Goal: Task Accomplishment & Management: Complete application form

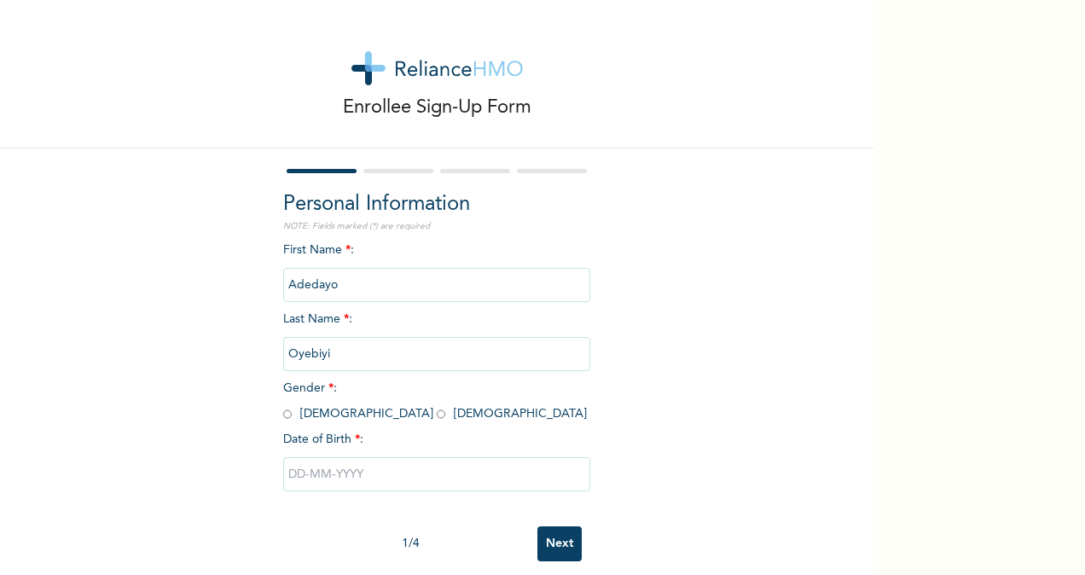
click at [283, 420] on input "radio" at bounding box center [287, 414] width 9 height 16
radio input "true"
click at [296, 469] on input "text" at bounding box center [436, 474] width 307 height 34
select select "9"
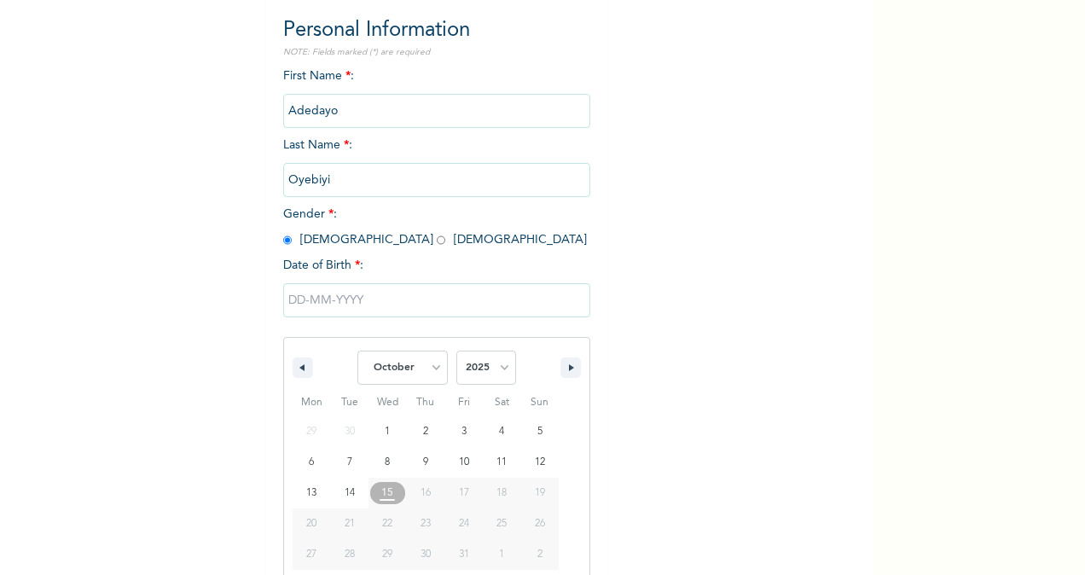
scroll to position [201, 0]
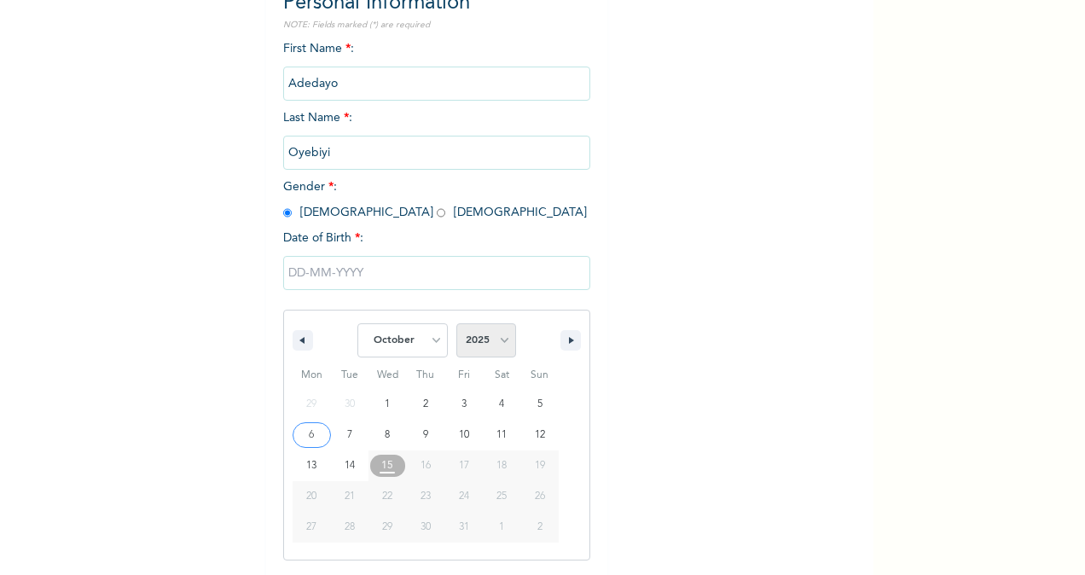
click at [507, 348] on select "2025 2024 2023 2022 2021 2020 2019 2018 2017 2016 2015 2014 2013 2012 2011 2010…" at bounding box center [486, 340] width 60 height 34
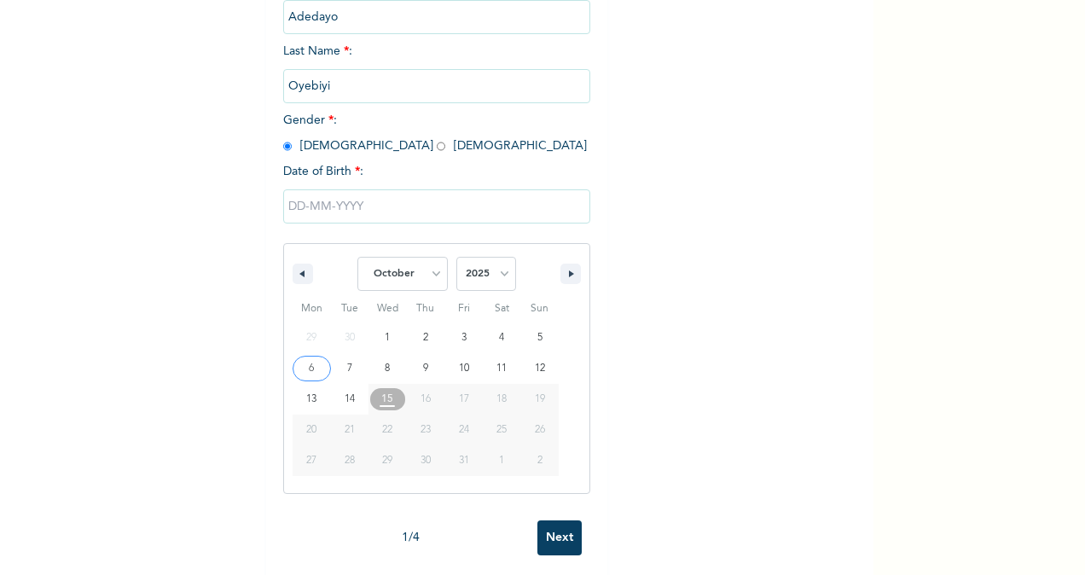
scroll to position [288, 0]
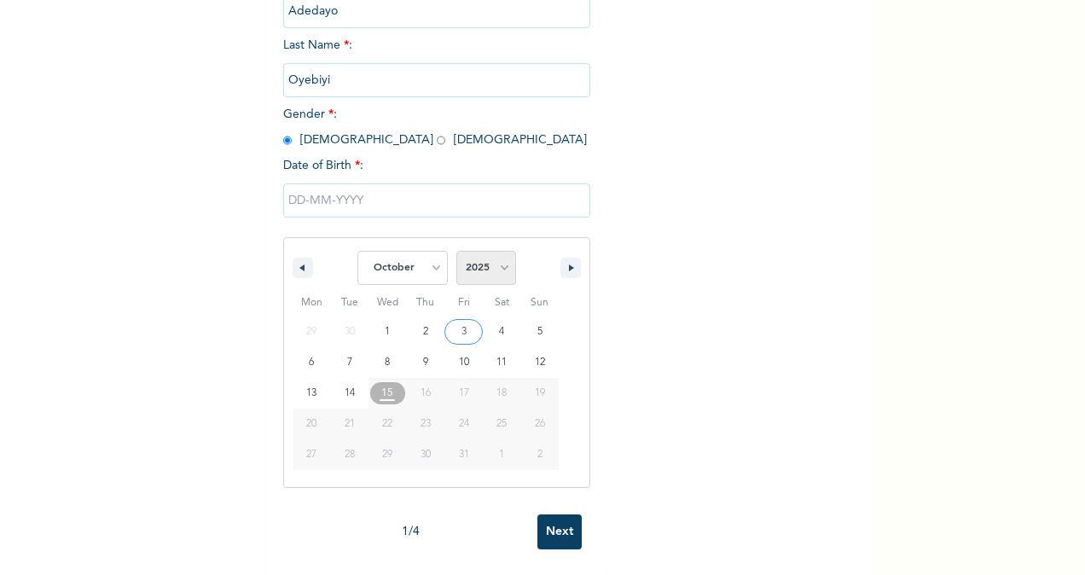
click at [488, 251] on select "2025 2024 2023 2022 2021 2020 2019 2018 2017 2016 2015 2014 2013 2012 2011 2010…" at bounding box center [486, 268] width 60 height 34
select select "1998"
click at [456, 251] on select "2025 2024 2023 2022 2021 2020 2019 2018 2017 2016 2015 2014 2013 2012 2011 2010…" at bounding box center [486, 268] width 60 height 34
click at [383, 259] on select "January February March April May June July August September October November De…" at bounding box center [402, 268] width 90 height 34
select select "5"
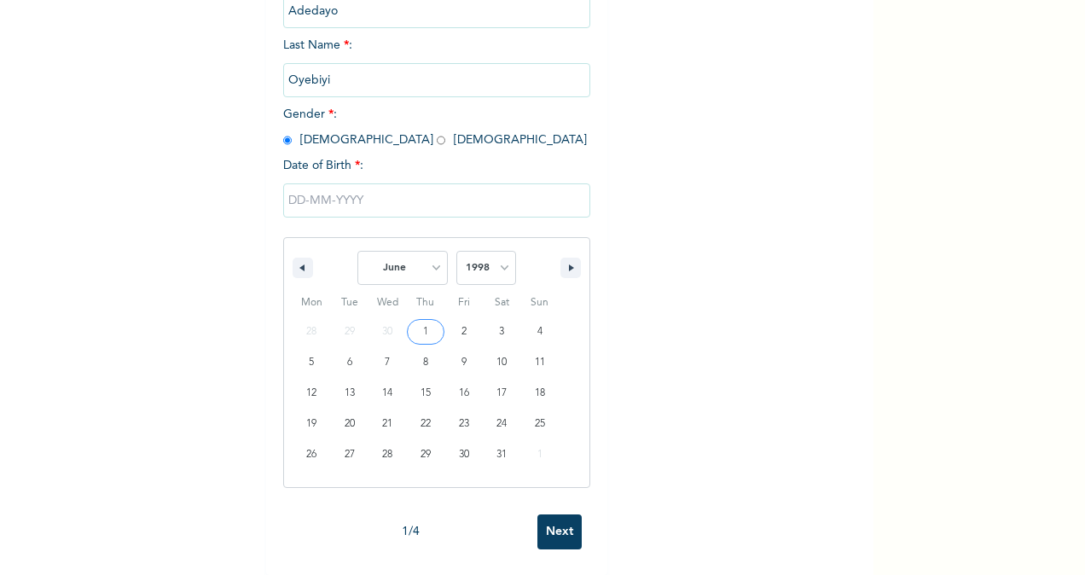
click at [357, 251] on select "January February March April May June July August September October November De…" at bounding box center [402, 268] width 90 height 34
type input "[DATE]"
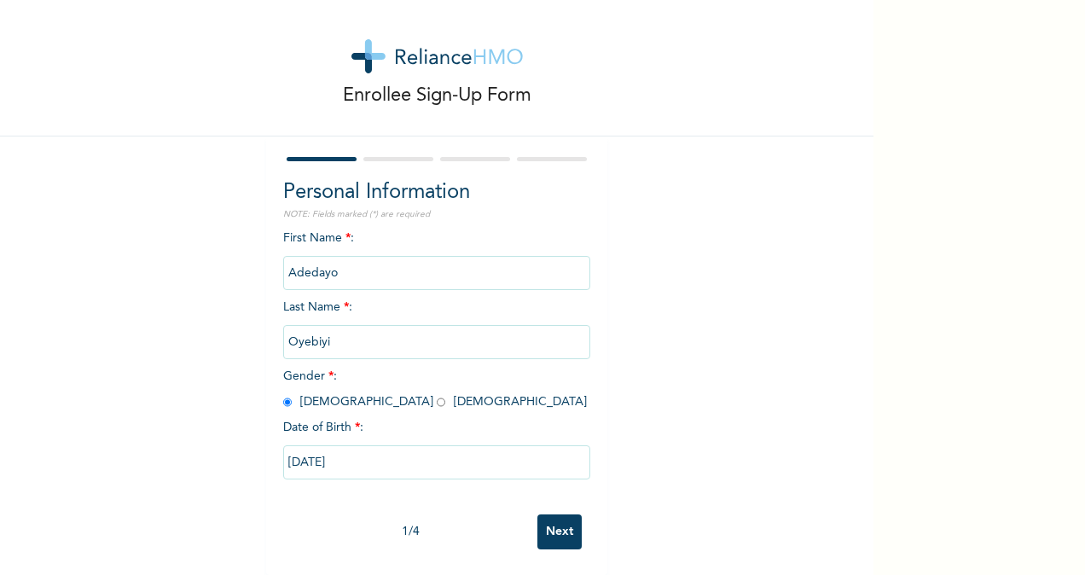
click at [551, 522] on input "Next" at bounding box center [559, 531] width 44 height 35
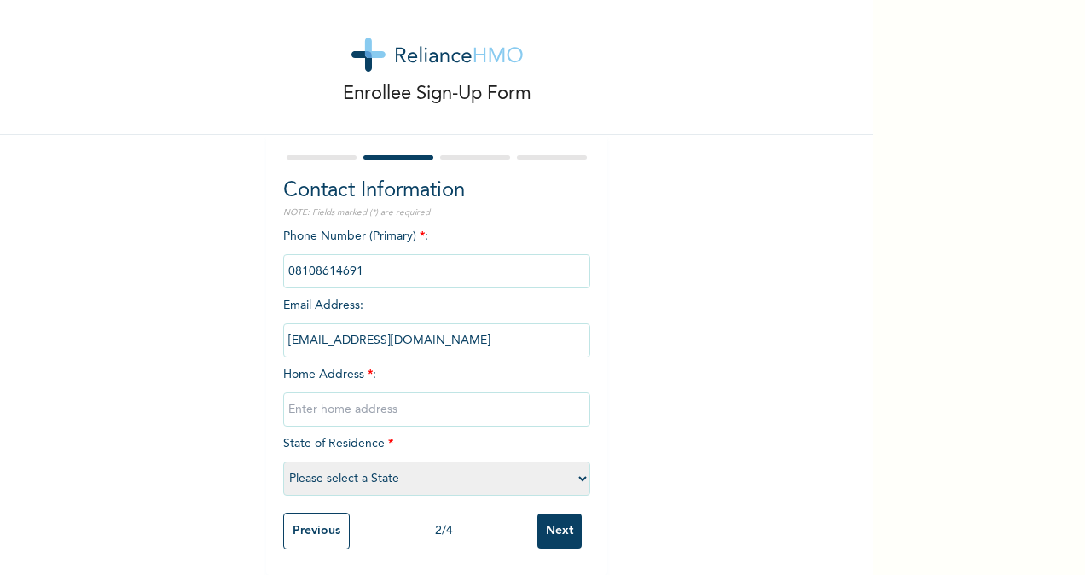
click at [350, 263] on input "phone" at bounding box center [436, 271] width 307 height 34
click at [351, 261] on input "phone" at bounding box center [436, 271] width 307 height 34
click at [354, 258] on input "phone" at bounding box center [436, 271] width 307 height 34
click at [367, 257] on input "phone" at bounding box center [436, 271] width 307 height 34
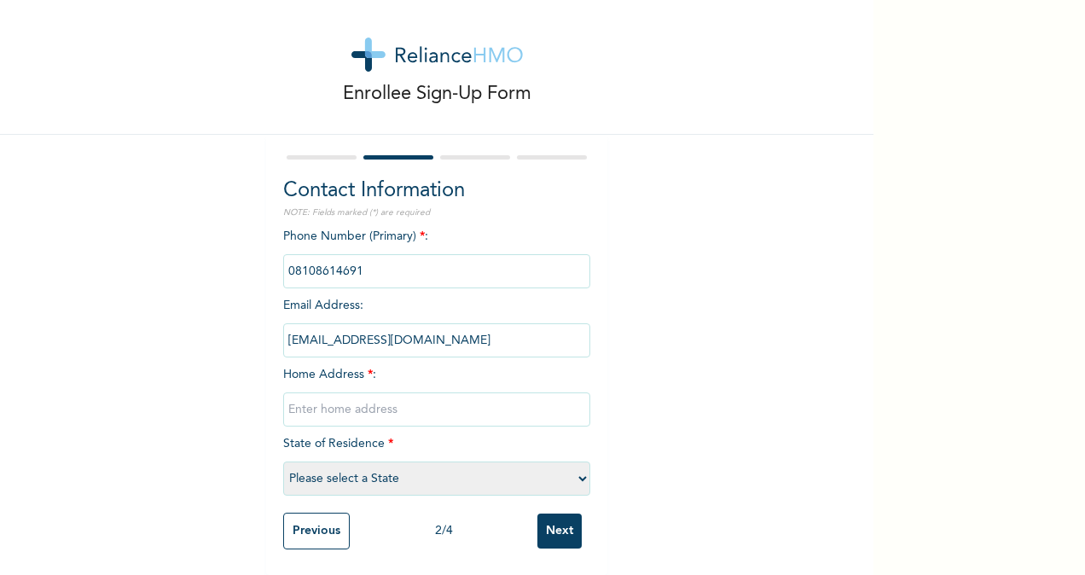
click at [367, 257] on input "phone" at bounding box center [436, 271] width 307 height 34
click at [367, 256] on input "phone" at bounding box center [436, 271] width 307 height 34
click at [366, 403] on input "text" at bounding box center [436, 409] width 307 height 34
type input "[STREET_ADDRESS][PERSON_NAME]"
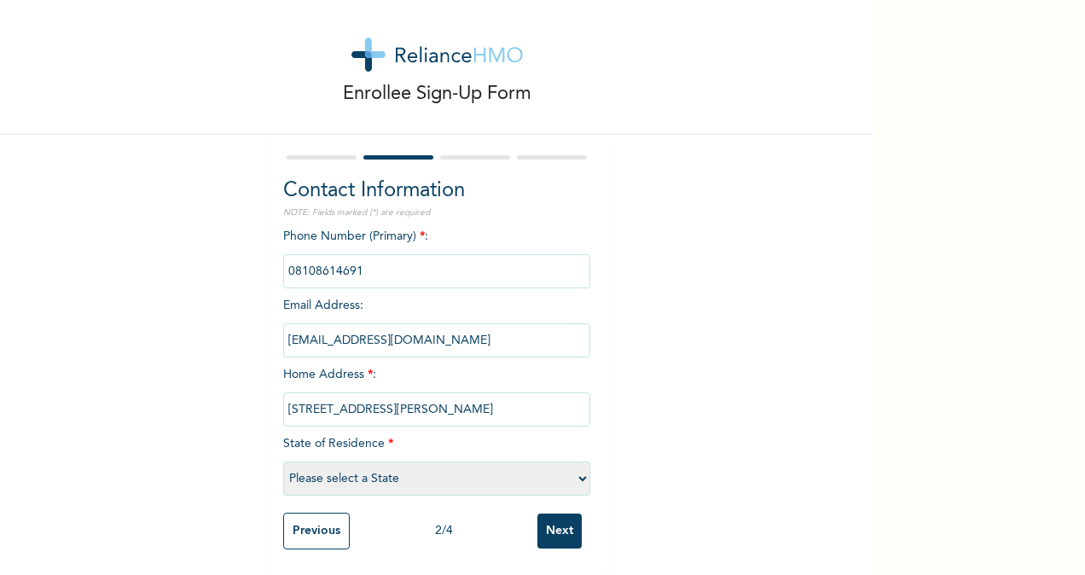
click at [365, 475] on select "Please select a State [PERSON_NAME] (FCT) [PERSON_NAME] Ibom [GEOGRAPHIC_DATA] …" at bounding box center [436, 478] width 307 height 34
click at [283, 461] on select "Please select a State [PERSON_NAME] (FCT) [PERSON_NAME] Ibom [GEOGRAPHIC_DATA] …" at bounding box center [436, 478] width 307 height 34
click at [317, 466] on select "Please select a State [PERSON_NAME] (FCT) [PERSON_NAME] Ibom [GEOGRAPHIC_DATA] …" at bounding box center [436, 478] width 307 height 34
select select "25"
click at [283, 461] on select "Please select a State [PERSON_NAME] (FCT) [PERSON_NAME] Ibom [GEOGRAPHIC_DATA] …" at bounding box center [436, 478] width 307 height 34
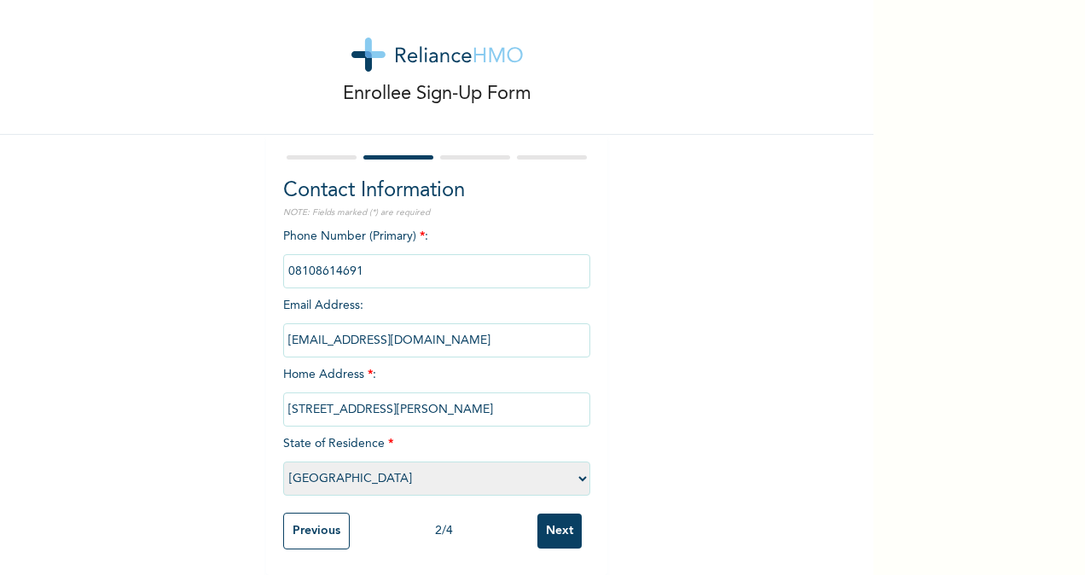
scroll to position [29, 0]
click at [496, 354] on div "Phone Number (Primary) * : Email Address : [EMAIL_ADDRESS][DOMAIN_NAME] Home Ad…" at bounding box center [436, 366] width 307 height 276
click at [496, 327] on input "[EMAIL_ADDRESS][DOMAIN_NAME]" at bounding box center [436, 340] width 307 height 34
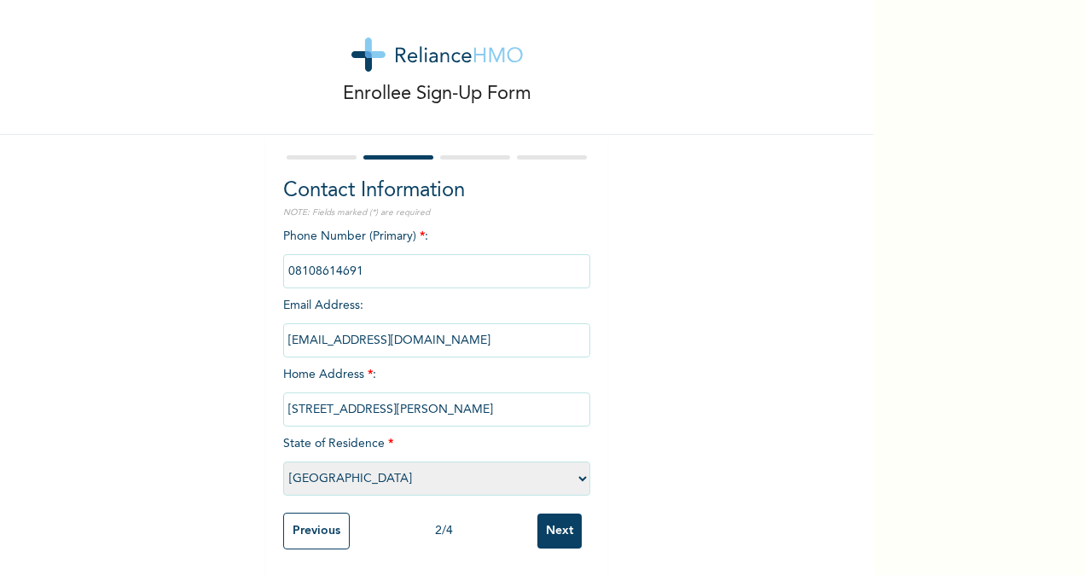
click at [496, 325] on input "[EMAIL_ADDRESS][DOMAIN_NAME]" at bounding box center [436, 340] width 307 height 34
click at [554, 513] on input "Next" at bounding box center [559, 530] width 44 height 35
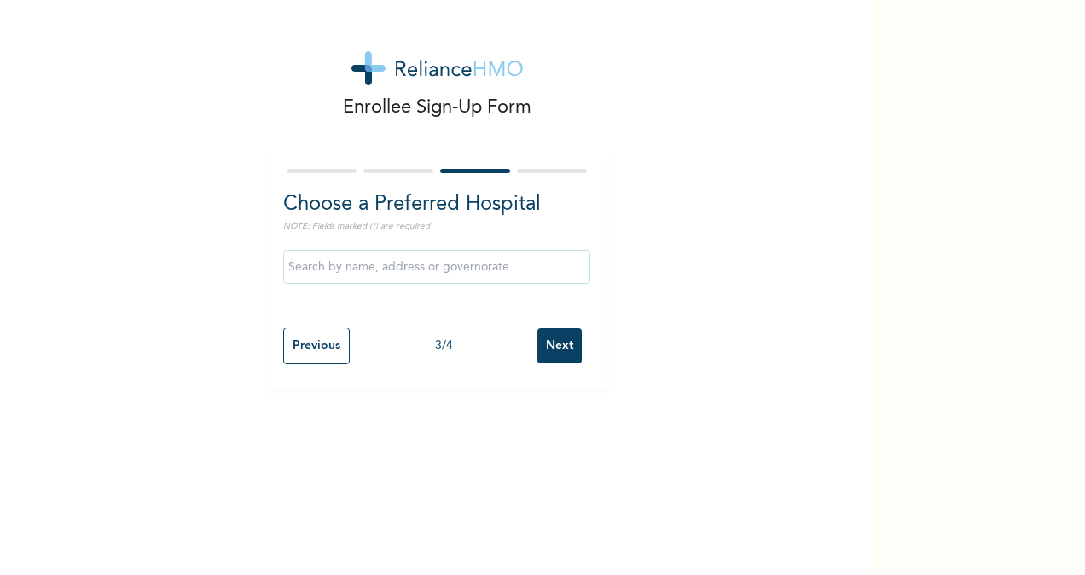
click at [325, 264] on input "text" at bounding box center [436, 267] width 307 height 34
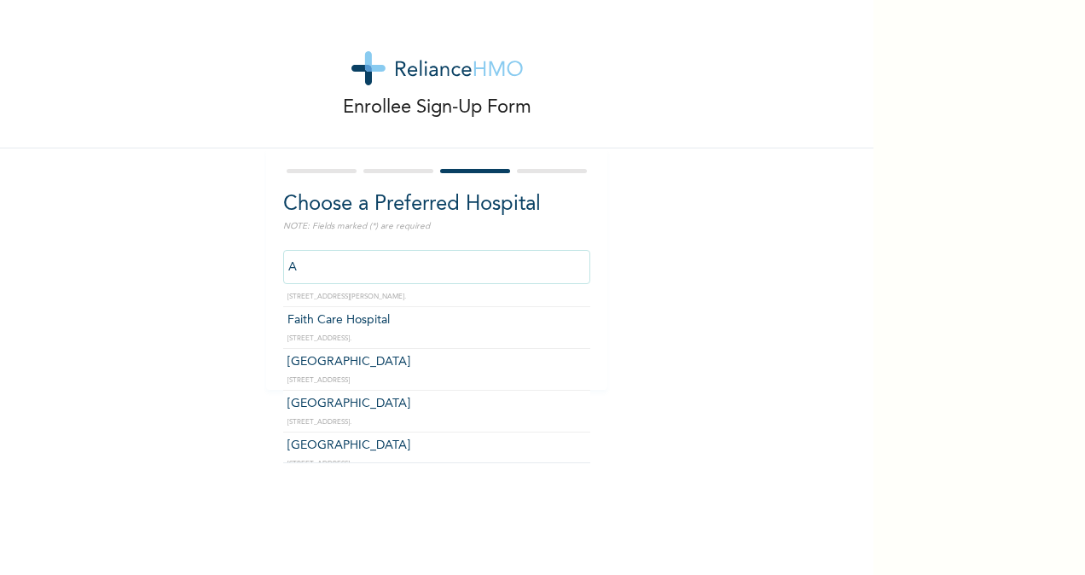
scroll to position [374, 0]
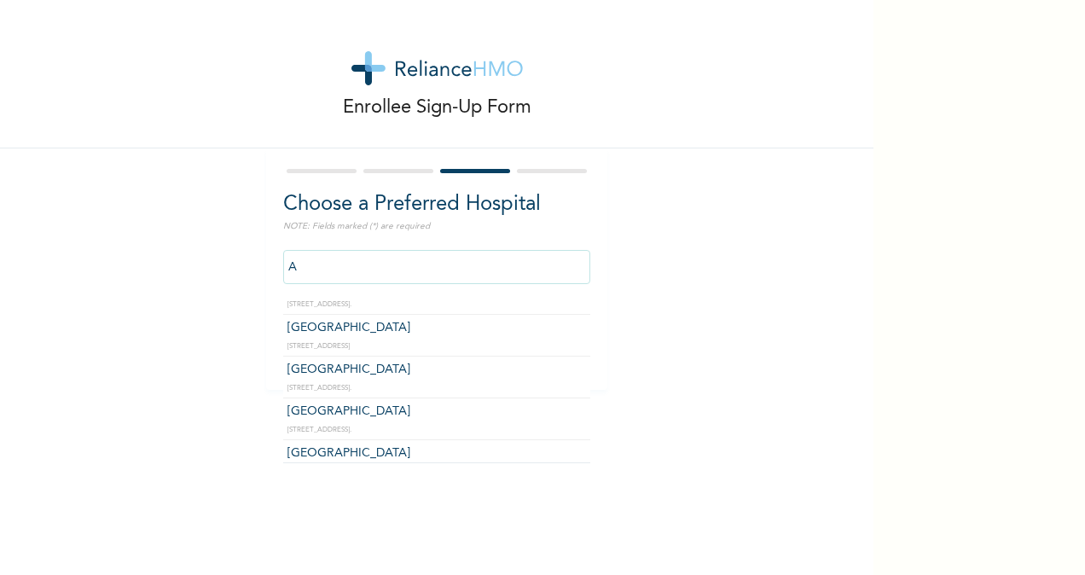
type input "A"
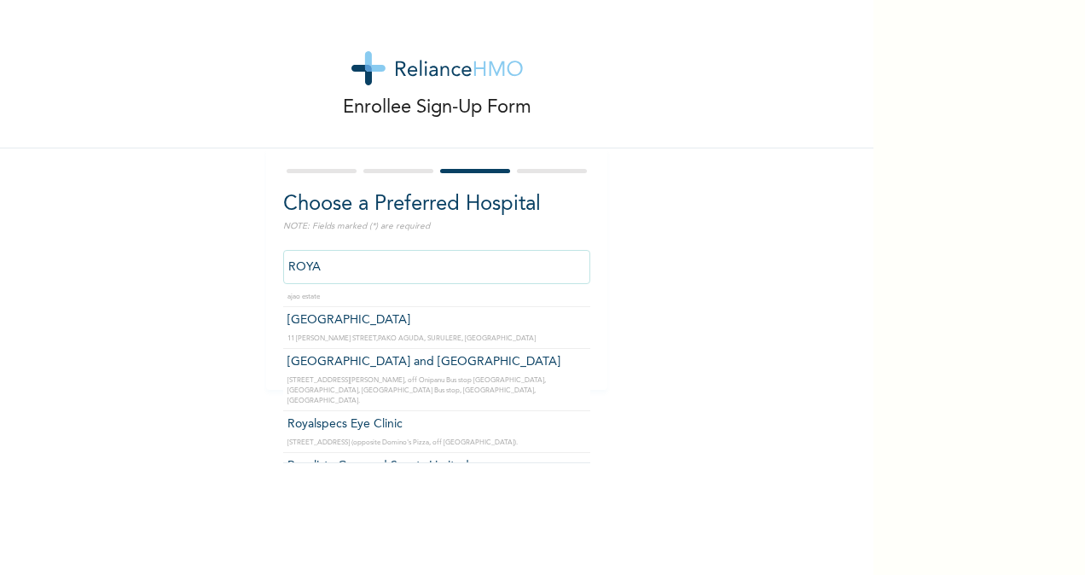
scroll to position [182, 0]
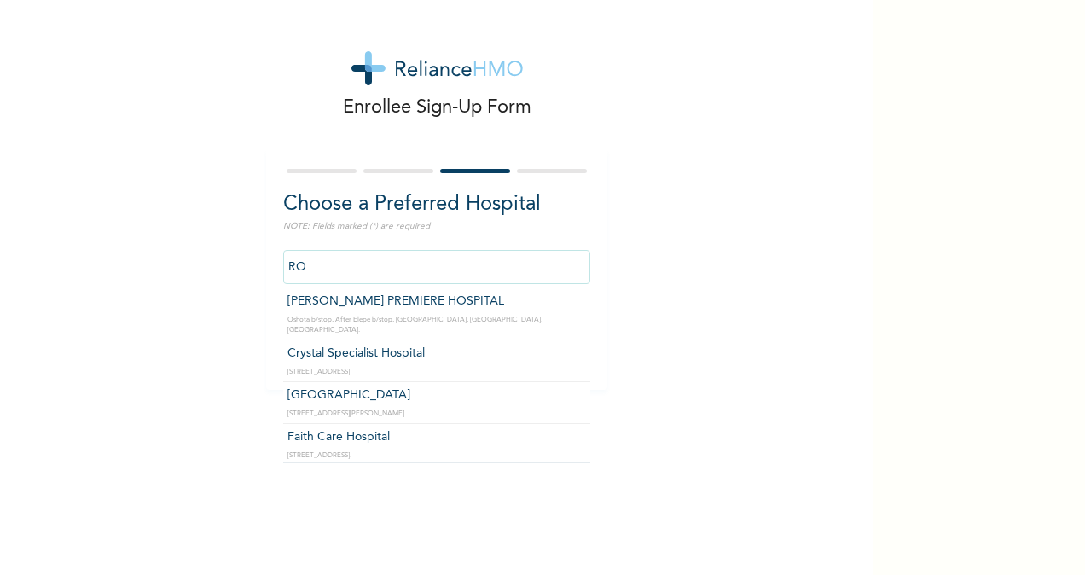
type input "R"
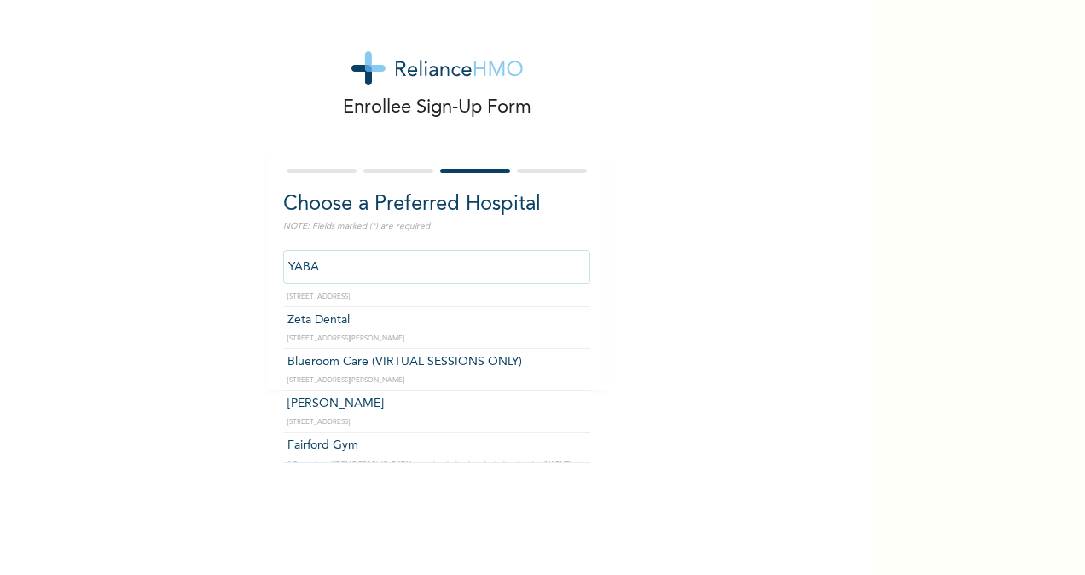
scroll to position [89, 0]
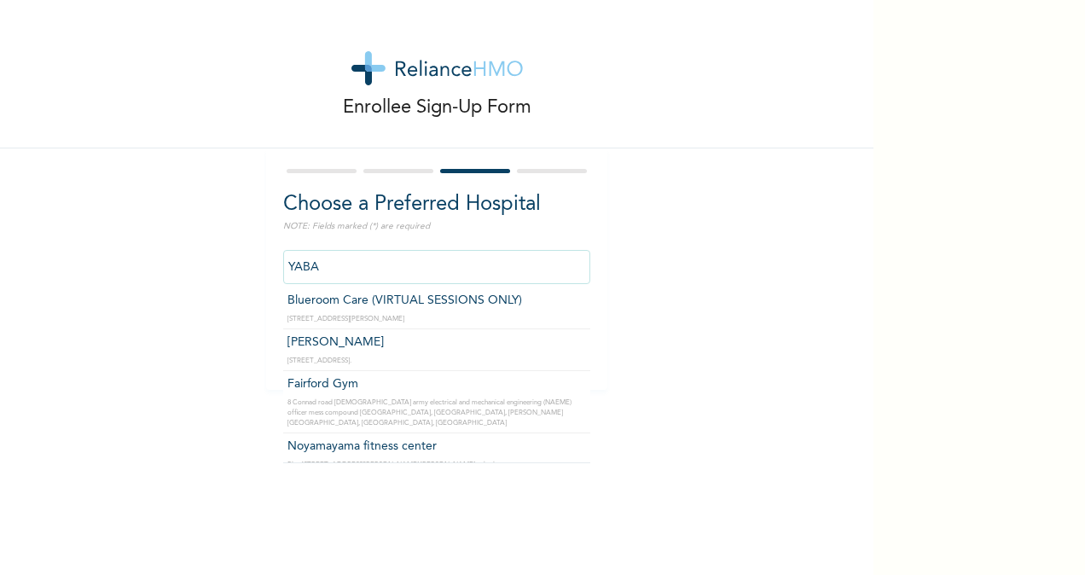
type input "YABA"
